Goal: Navigation & Orientation: Find specific page/section

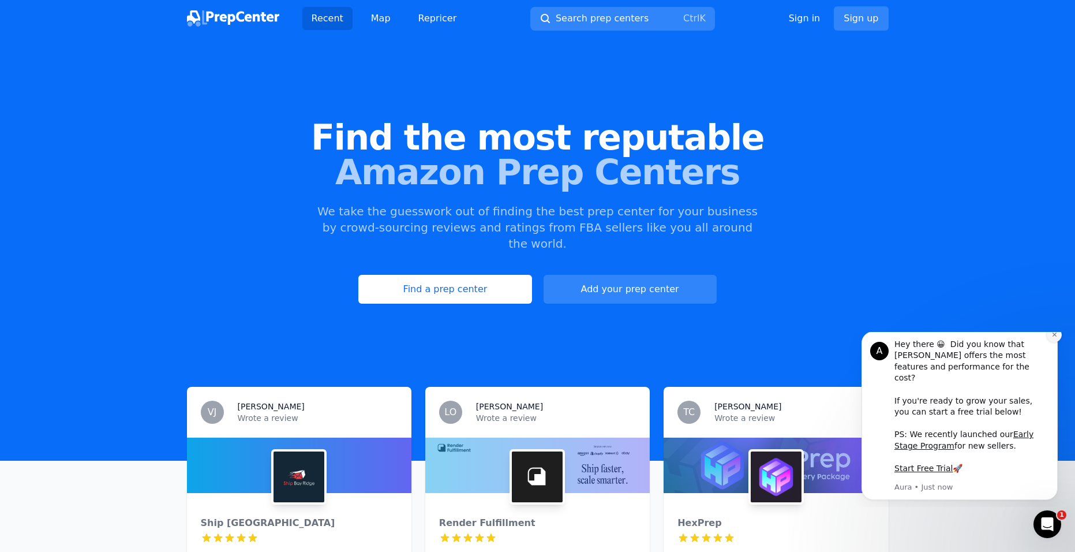
click at [1055, 338] on icon "Dismiss notification" at bounding box center [1054, 334] width 6 height 6
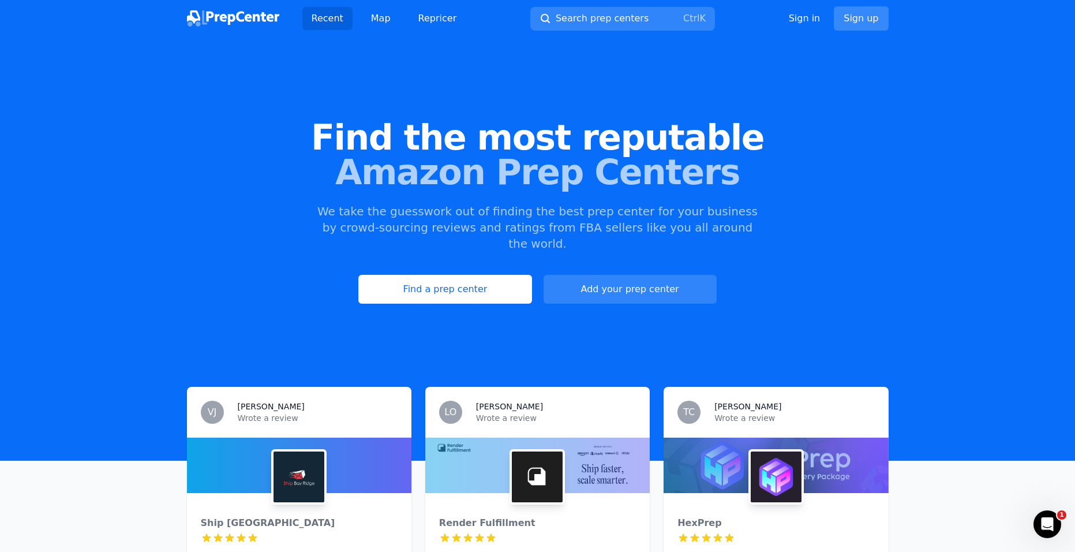
click at [849, 18] on link "Sign up" at bounding box center [861, 18] width 54 height 24
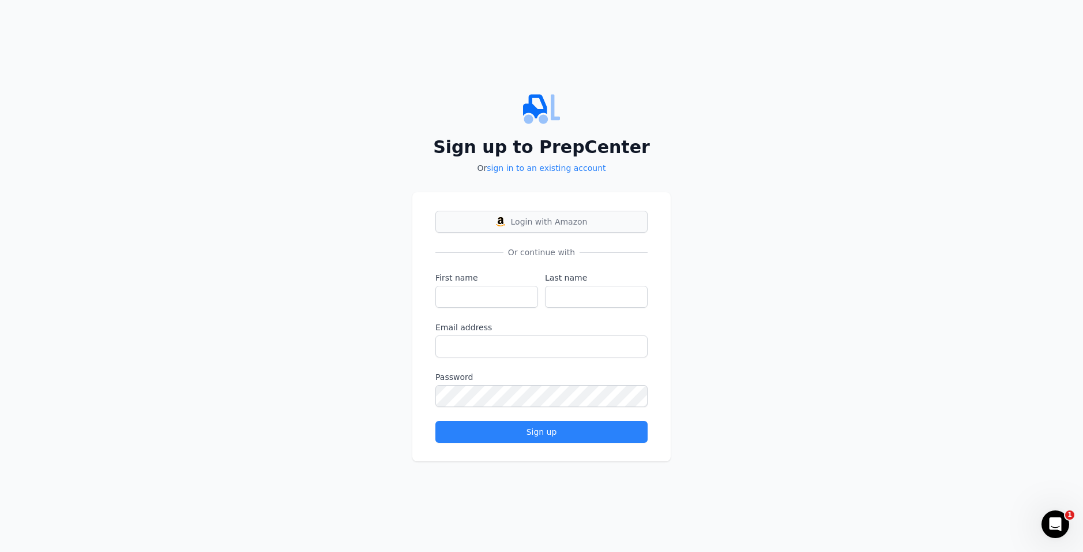
click at [568, 220] on span "Login with Amazon" at bounding box center [549, 222] width 77 height 12
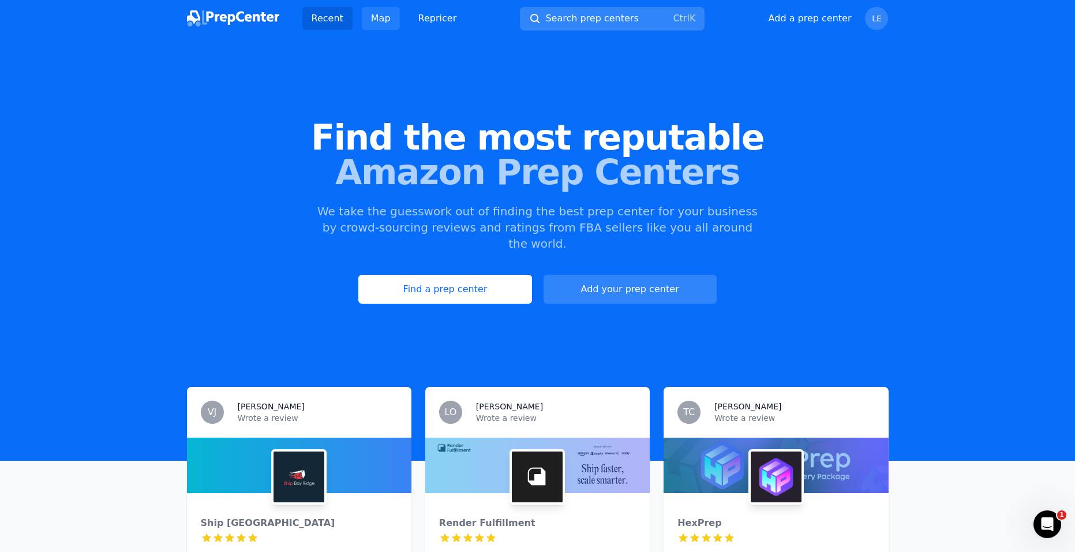
drag, startPoint x: 372, startPoint y: 225, endPoint x: 391, endPoint y: 25, distance: 200.5
click at [391, 25] on link "Map" at bounding box center [381, 18] width 38 height 23
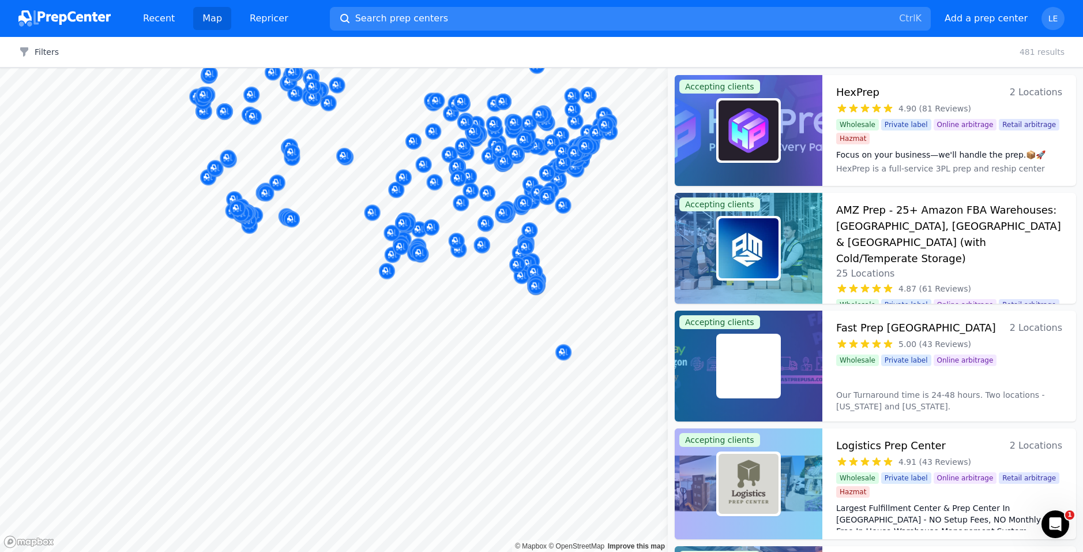
click at [437, 198] on body "Recent Map Repricer Search prep centers Ctrl K Open main menu Add a prep center…" at bounding box center [541, 276] width 1083 height 552
